Goal: Information Seeking & Learning: Learn about a topic

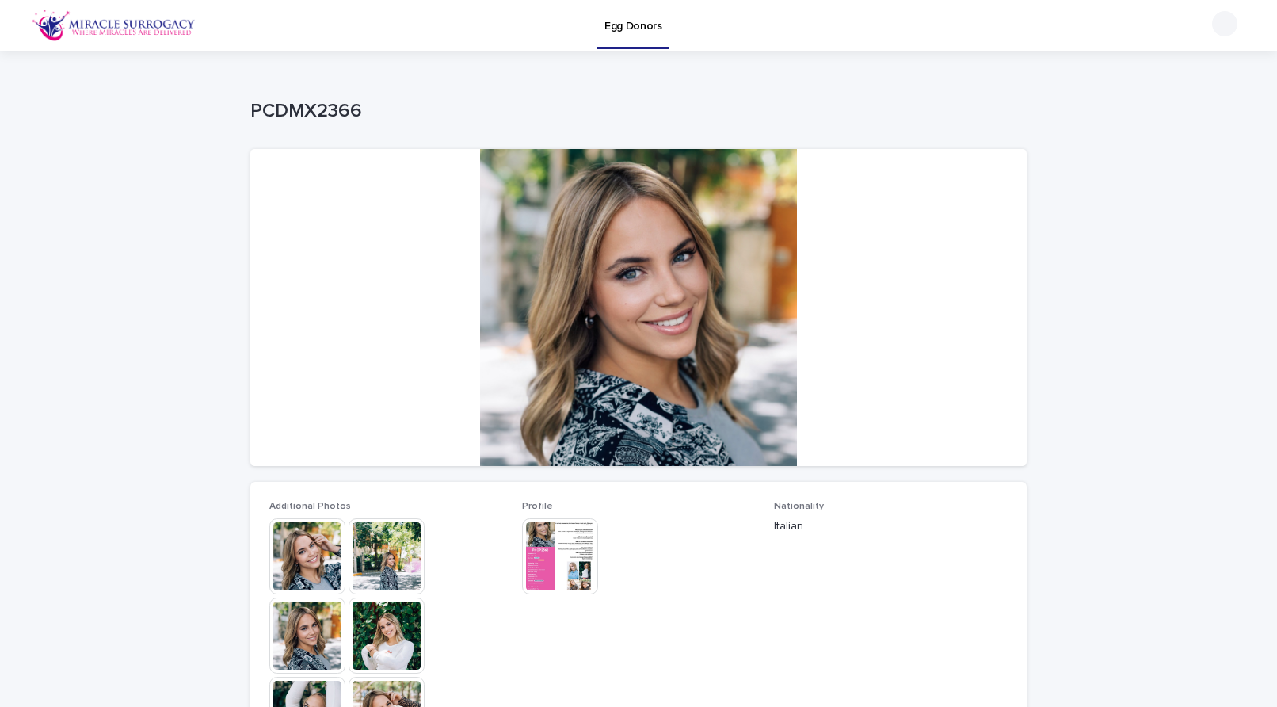
click at [293, 548] on img at bounding box center [307, 556] width 76 height 76
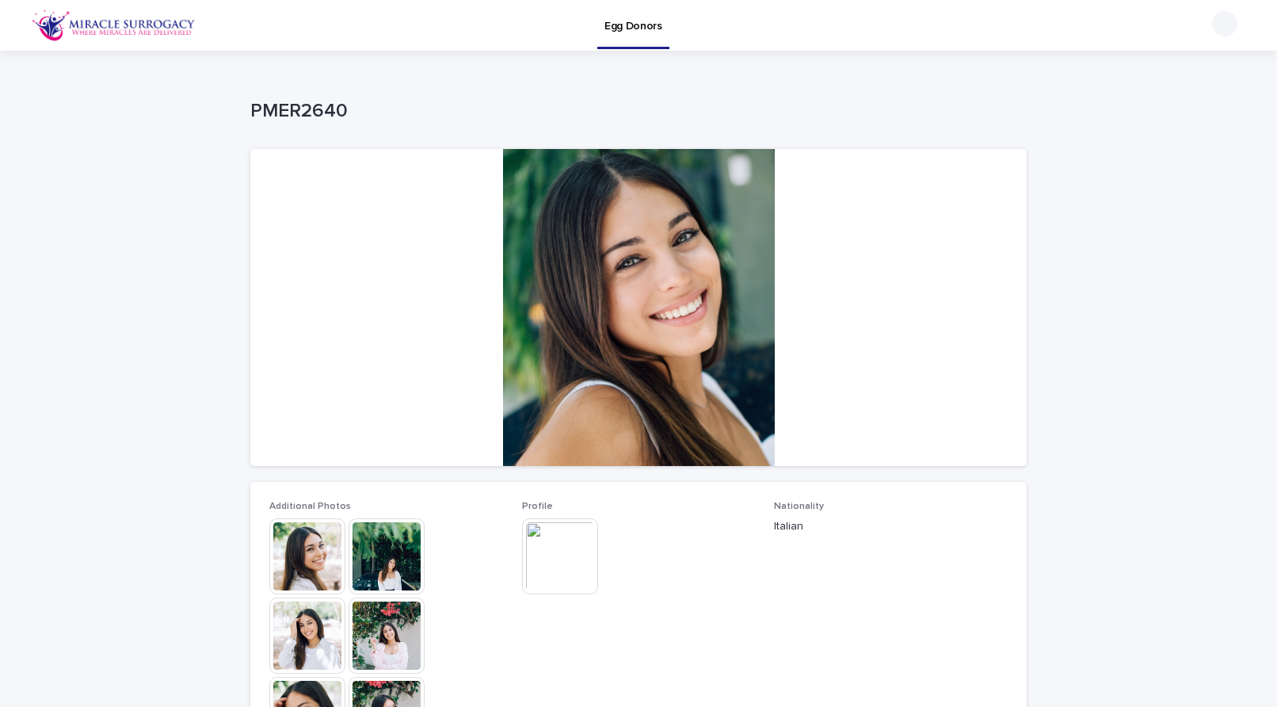
click at [310, 540] on img at bounding box center [307, 556] width 76 height 76
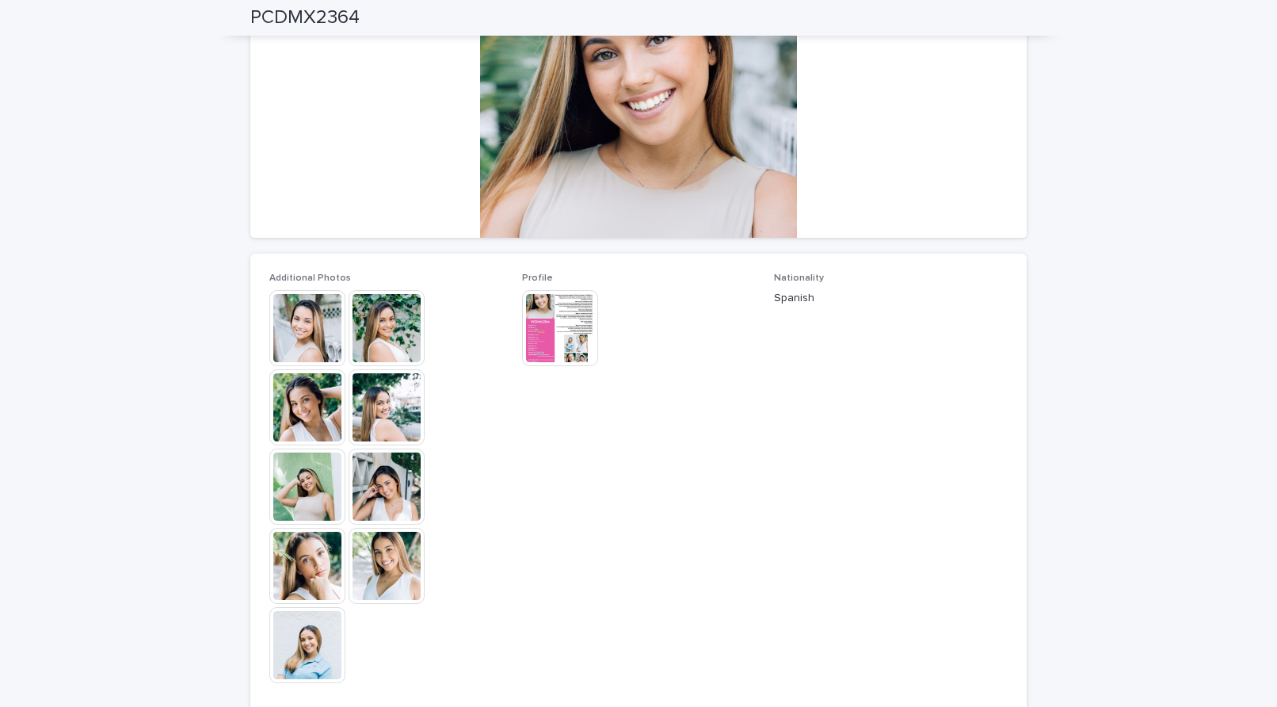
scroll to position [231, 0]
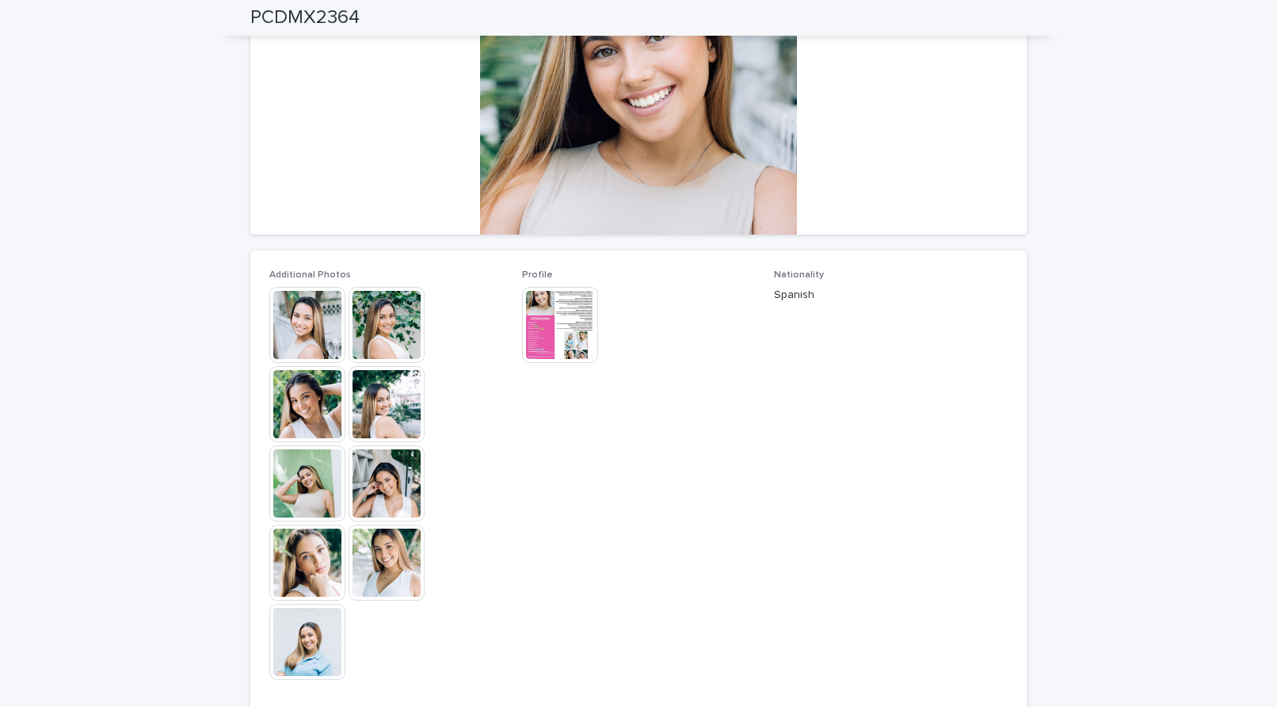
click at [312, 565] on img at bounding box center [307, 563] width 76 height 76
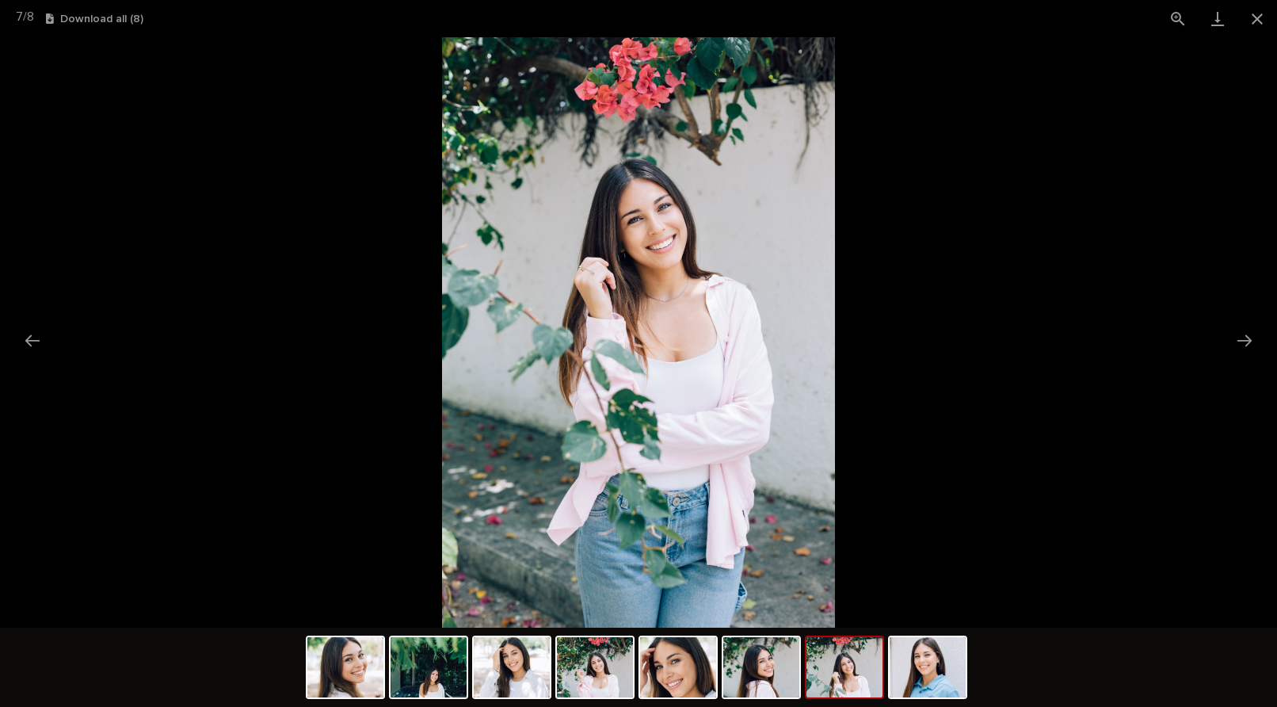
scroll to position [223, 0]
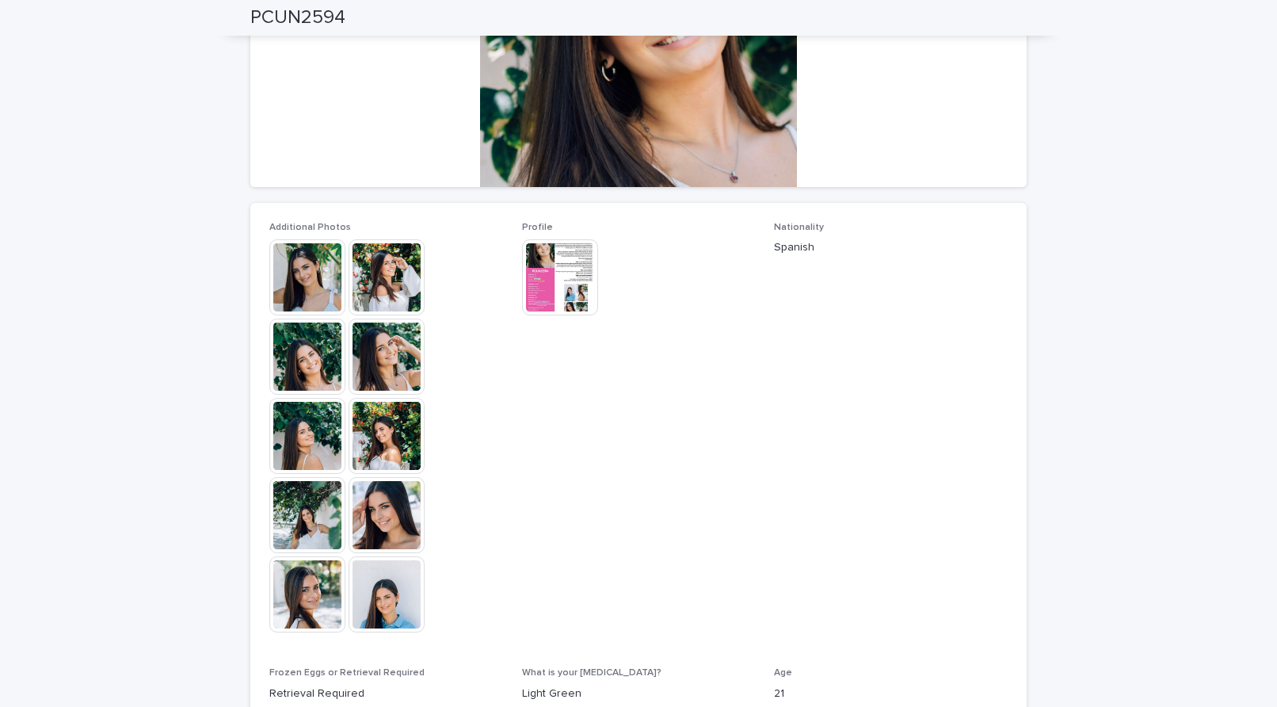
scroll to position [212, 0]
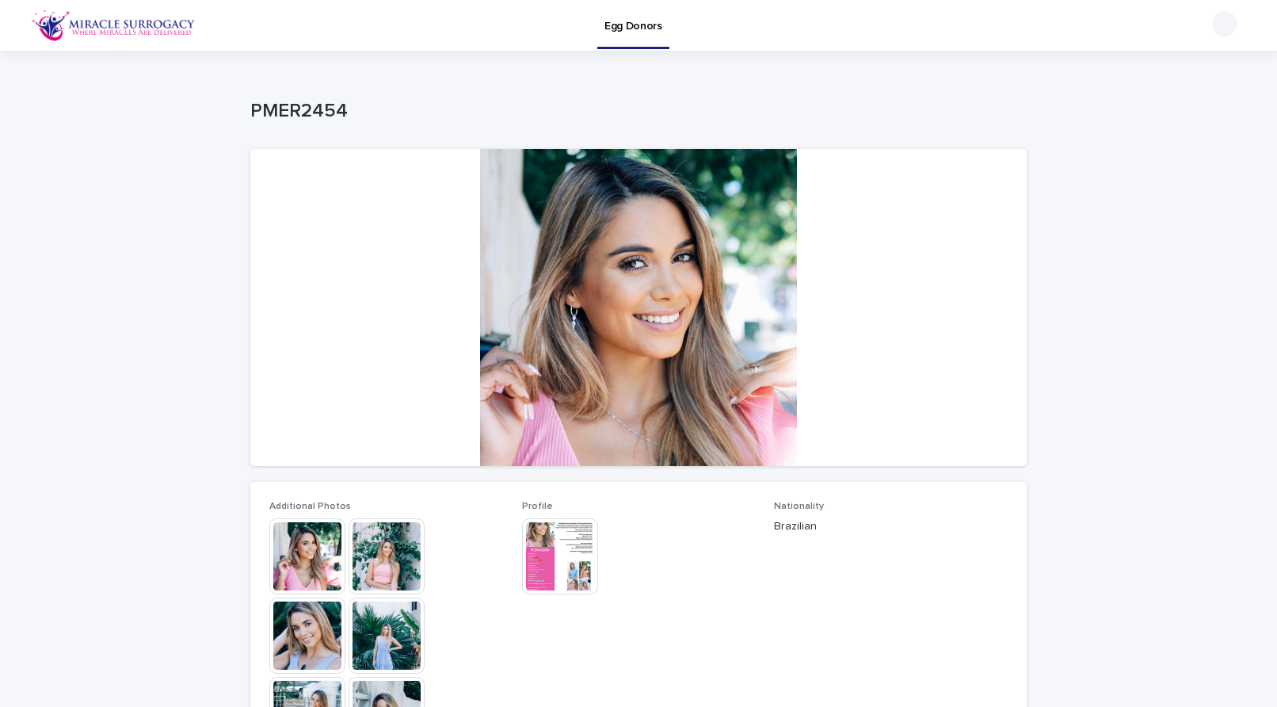
click at [317, 567] on img at bounding box center [307, 556] width 76 height 76
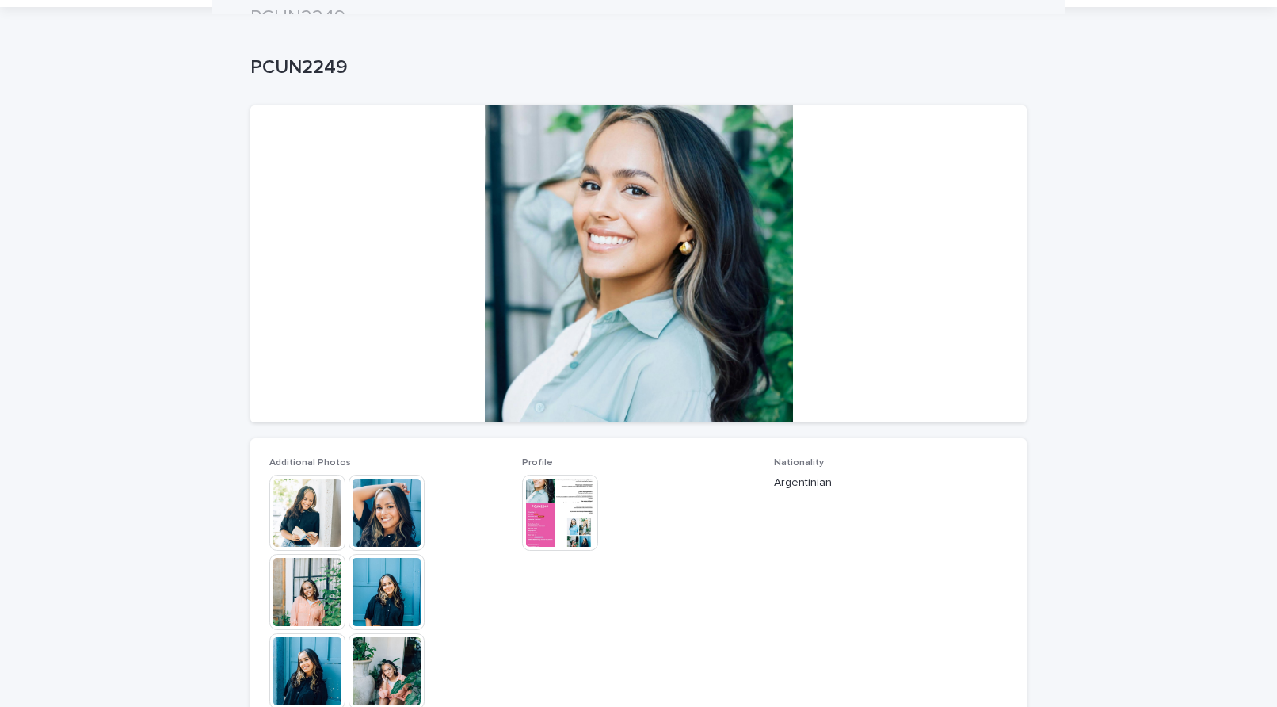
scroll to position [40, 0]
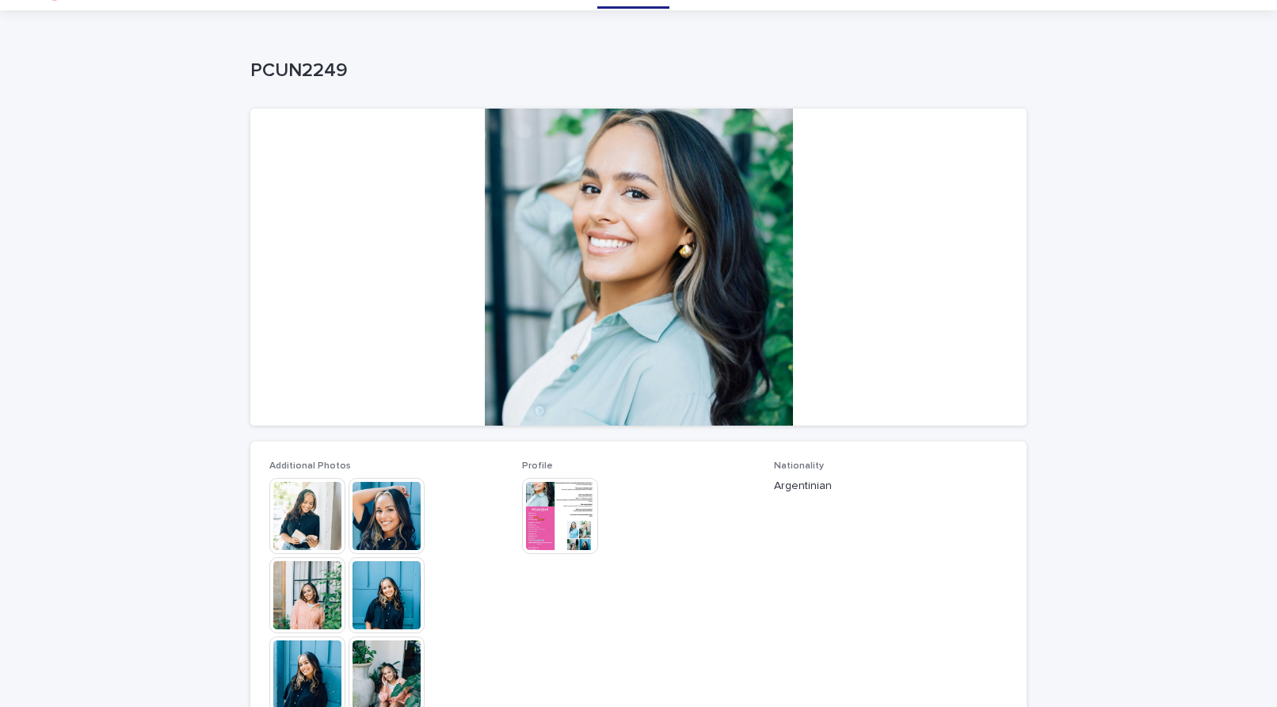
click at [323, 577] on img at bounding box center [307, 595] width 76 height 76
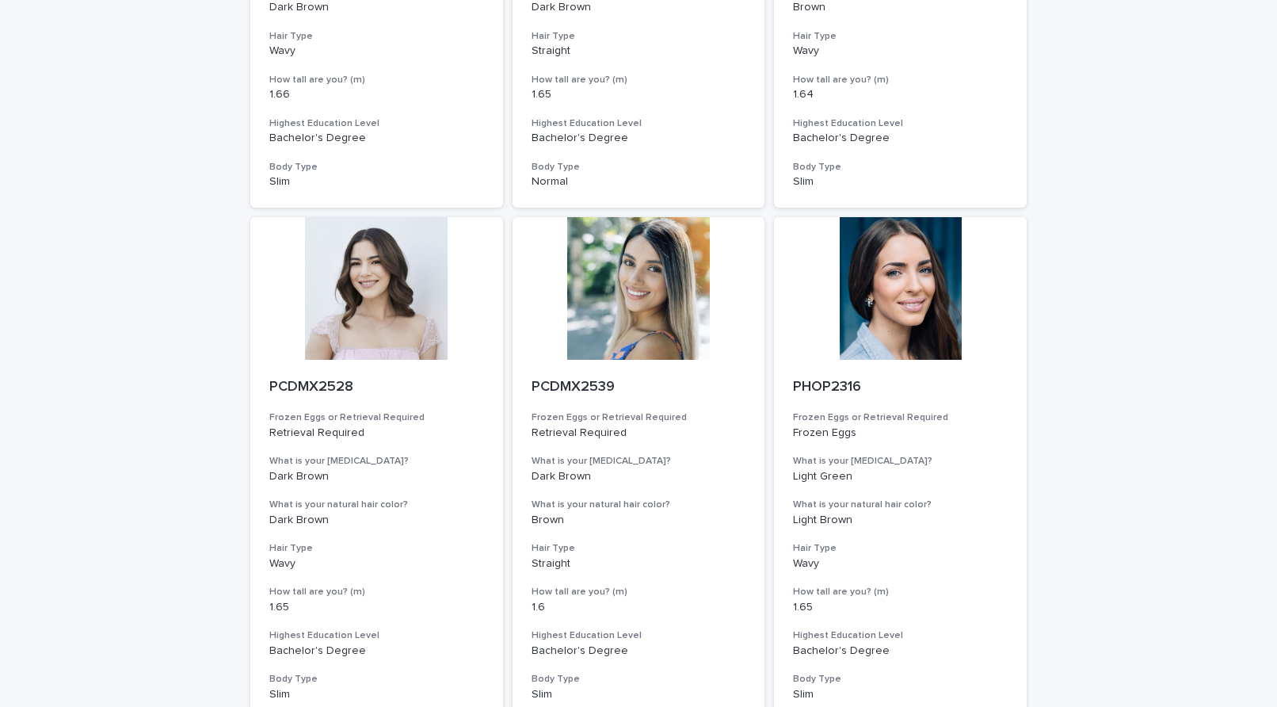
scroll to position [1662, 0]
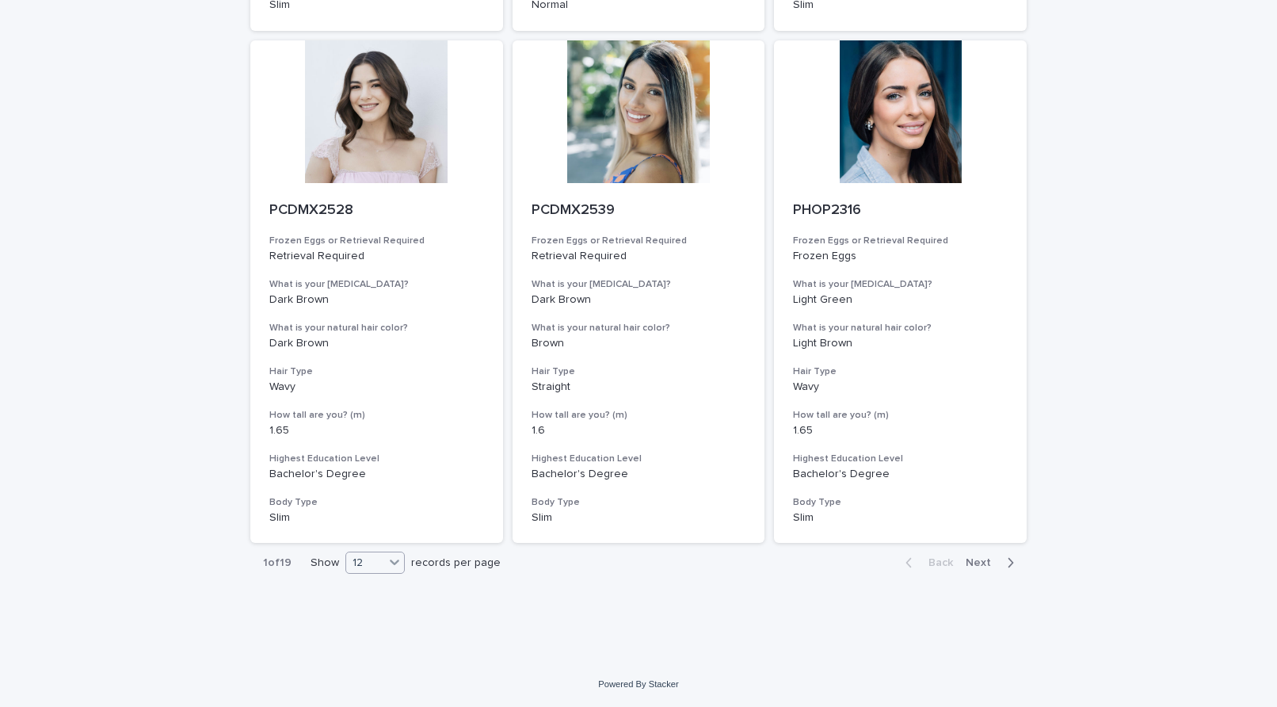
click at [372, 562] on div "12" at bounding box center [365, 563] width 38 height 17
click at [380, 616] on div "36" at bounding box center [370, 622] width 58 height 19
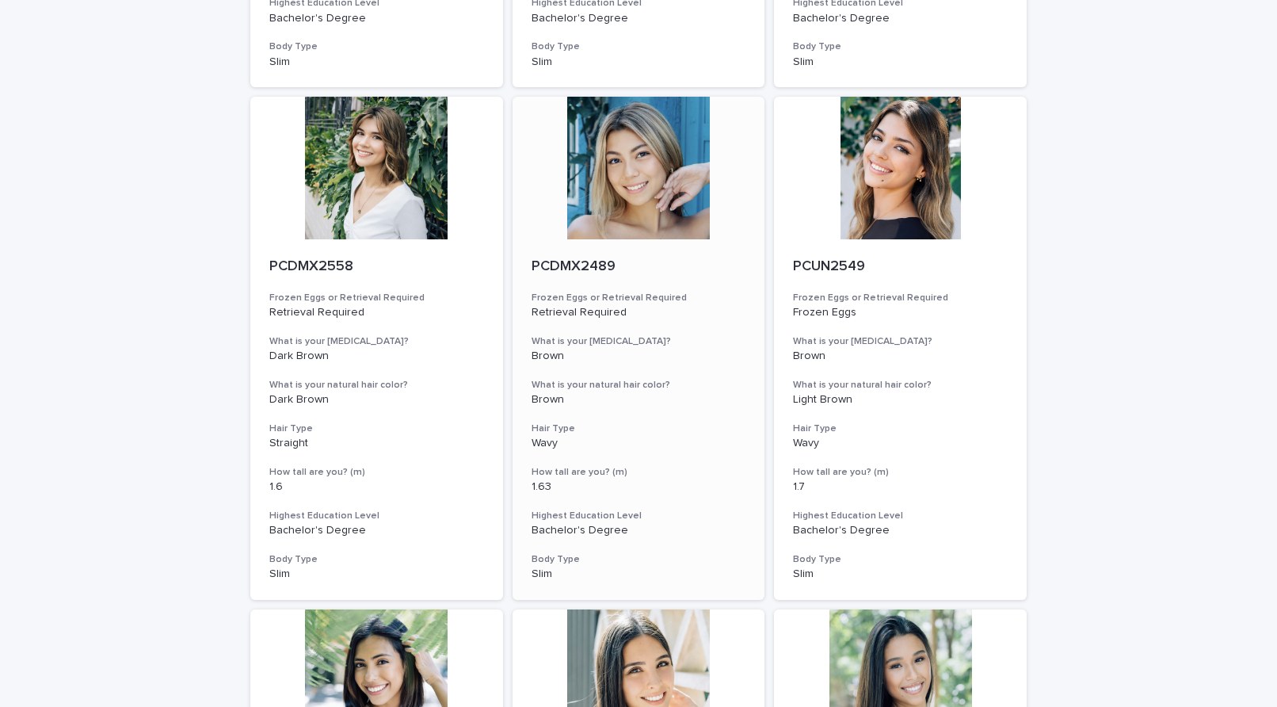
scroll to position [2121, 0]
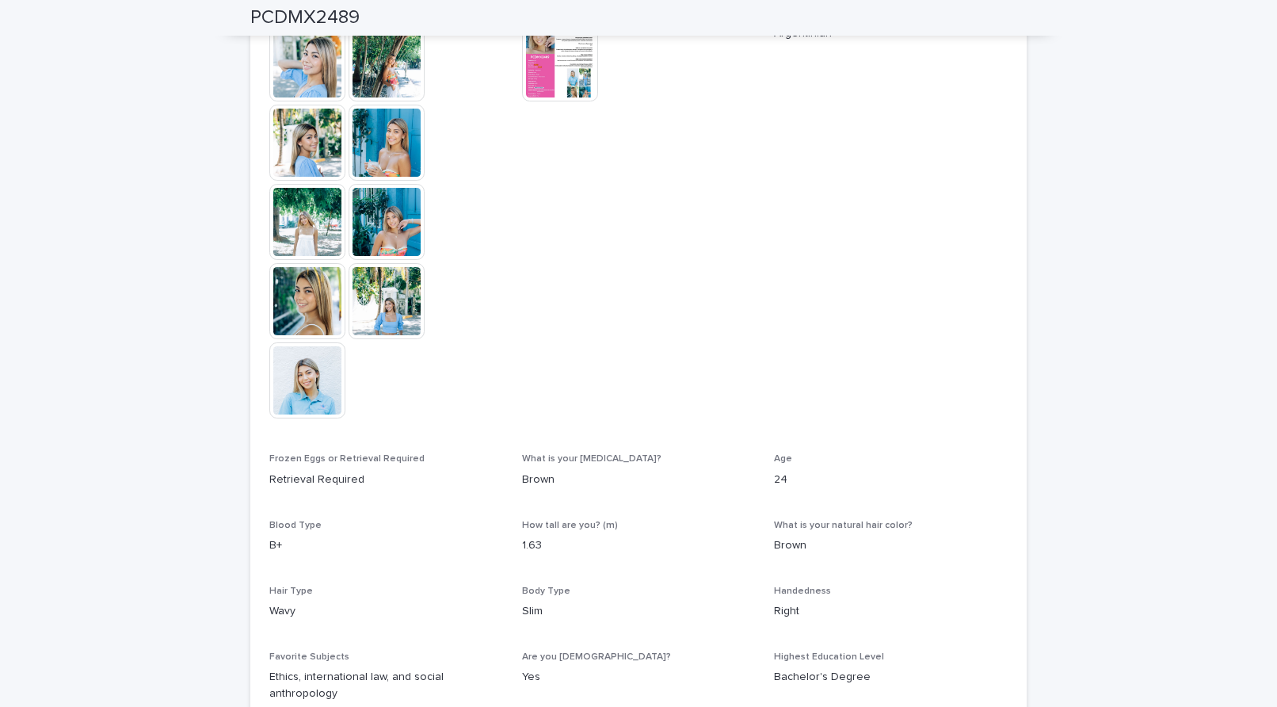
scroll to position [300, 0]
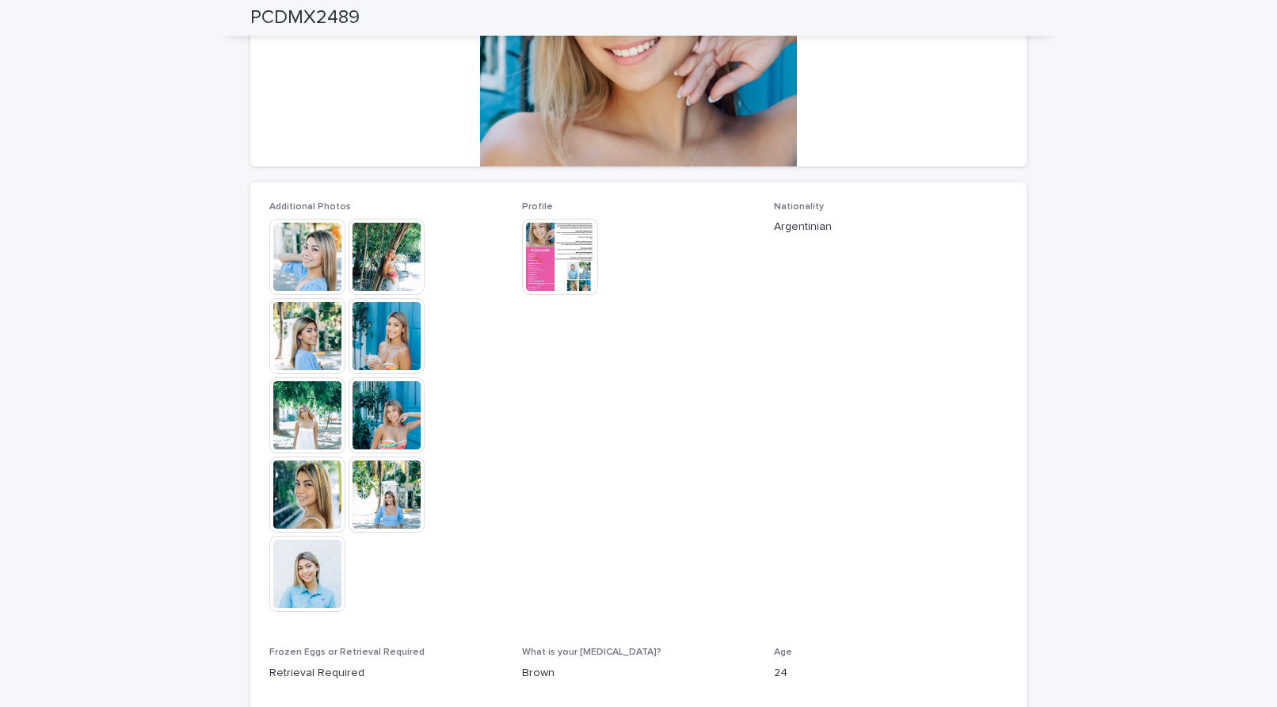
click at [290, 317] on img at bounding box center [307, 336] width 76 height 76
